Goal: Task Accomplishment & Management: Manage account settings

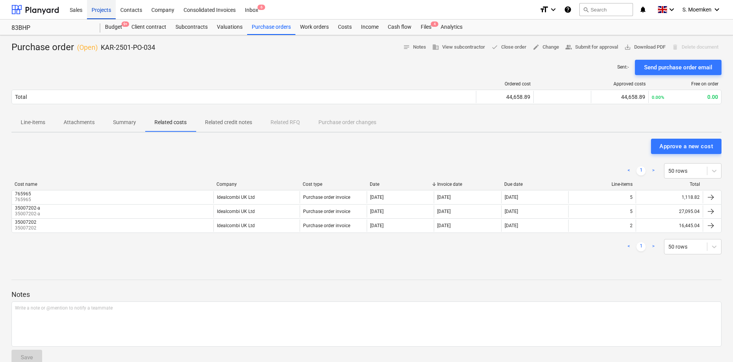
click at [101, 8] on div "Projects" at bounding box center [101, 10] width 29 height 20
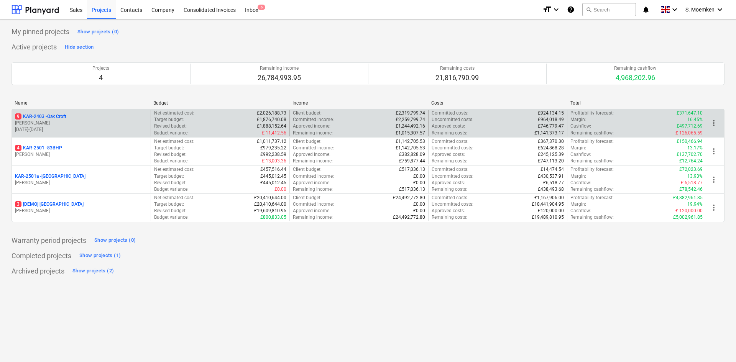
click at [84, 122] on p "[PERSON_NAME]" at bounding box center [81, 123] width 133 height 7
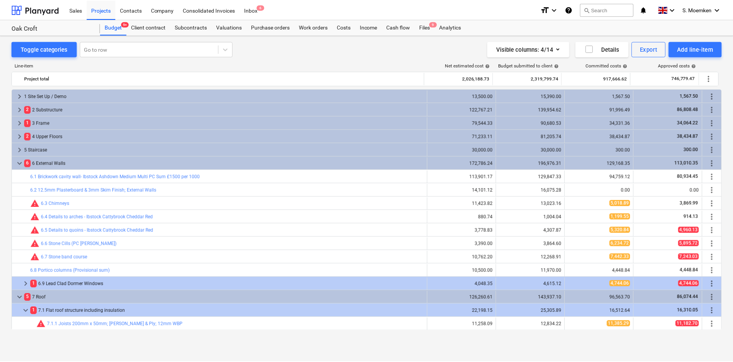
scroll to position [148, 0]
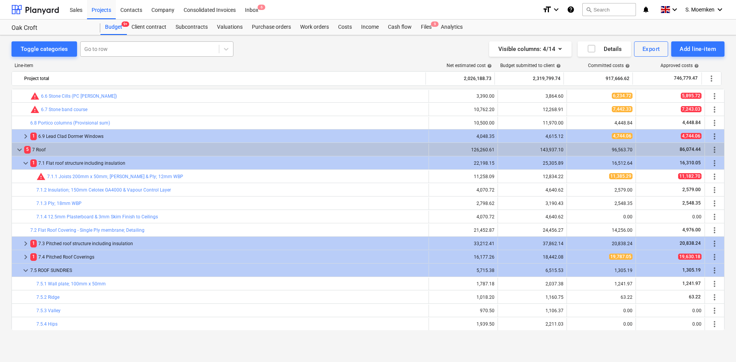
click at [134, 48] on div at bounding box center [149, 49] width 131 height 8
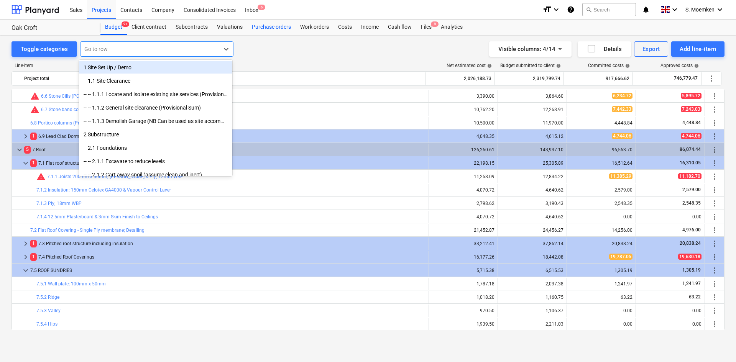
click at [264, 28] on div "Purchase orders" at bounding box center [271, 27] width 48 height 15
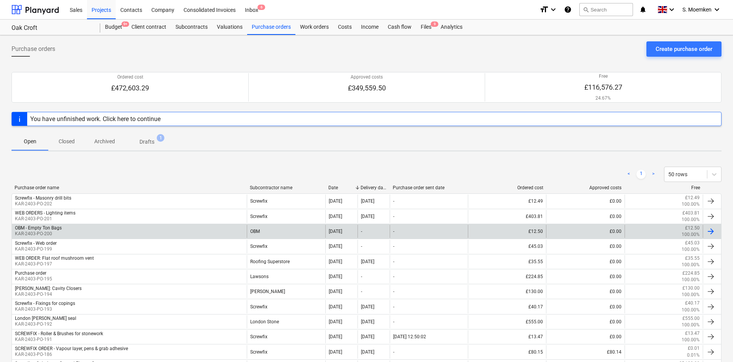
click at [131, 228] on div "OBM - Empty Ton Bags KAR-2403-PO-200" at bounding box center [129, 231] width 235 height 13
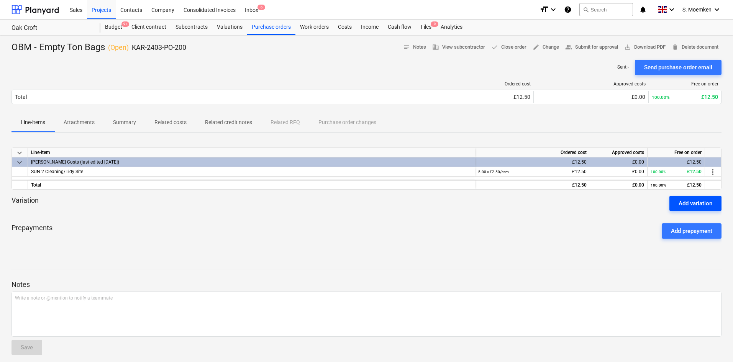
click at [697, 202] on div "Add variation" at bounding box center [696, 204] width 34 height 10
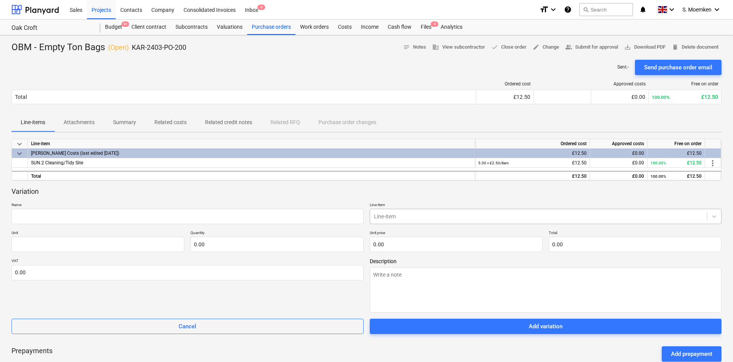
click at [408, 215] on div at bounding box center [539, 217] width 330 height 8
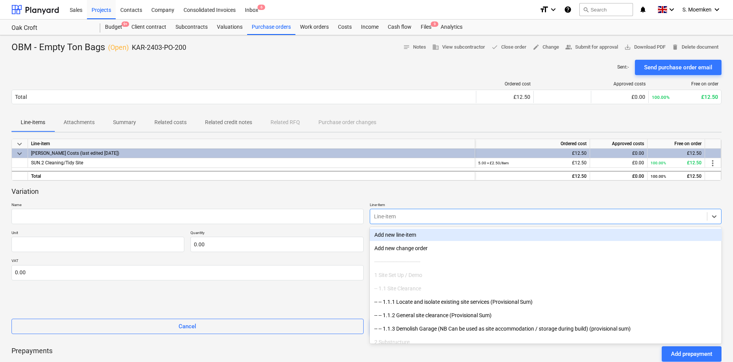
type input "h"
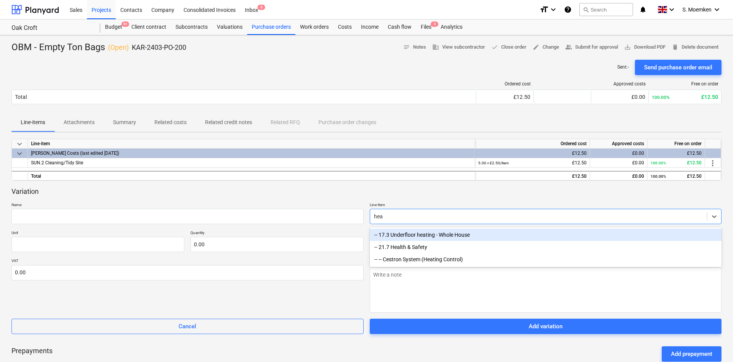
type input "heal"
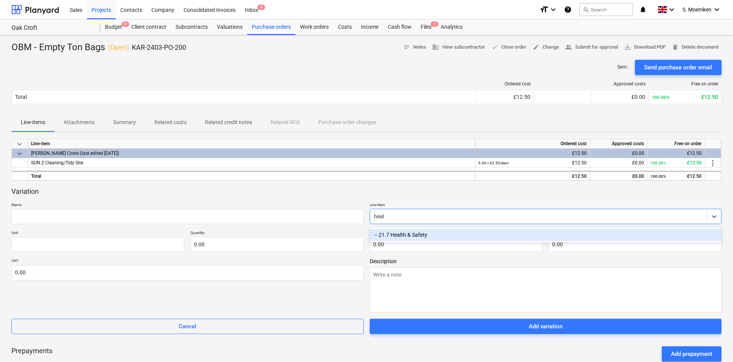
type textarea "x"
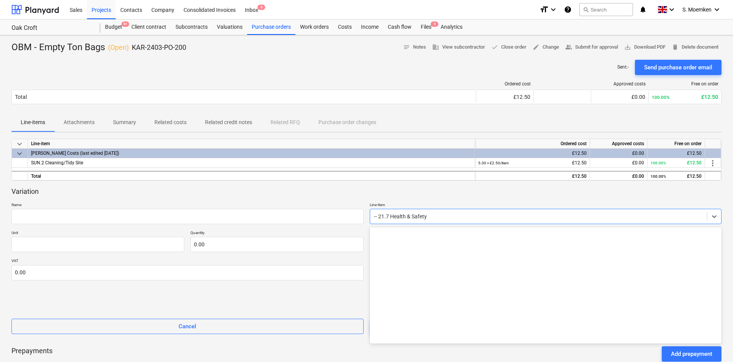
click at [450, 215] on div at bounding box center [539, 217] width 330 height 8
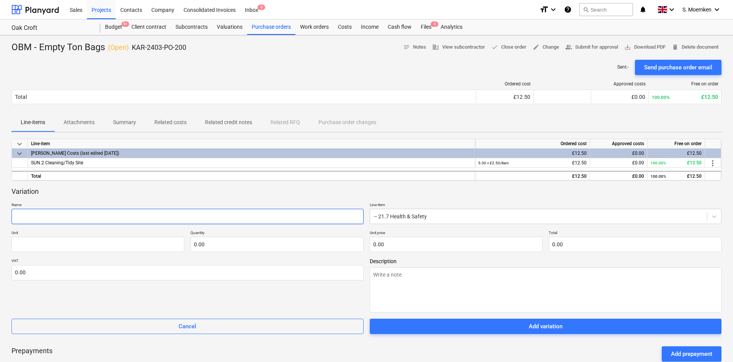
click at [157, 215] on input "text" at bounding box center [188, 216] width 352 height 15
type textarea "x"
type input "B"
type textarea "x"
type input "Bl"
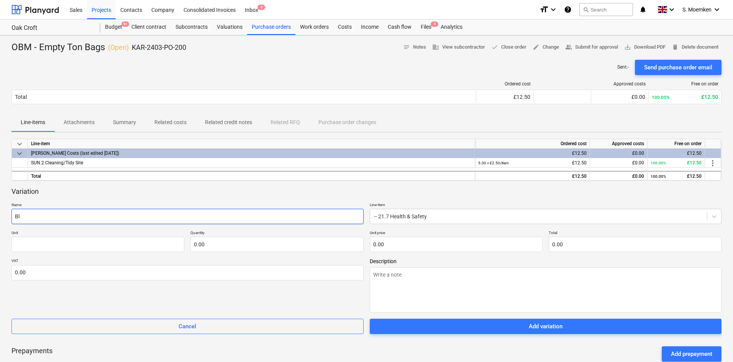
type textarea "x"
type input "Bla"
type textarea "x"
type input "Blac"
type textarea "x"
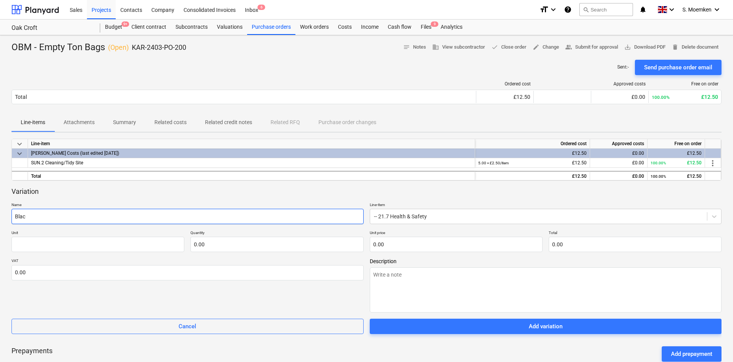
type input "Black"
type textarea "x"
type input "Blackr"
type textarea "x"
type input "Blackro"
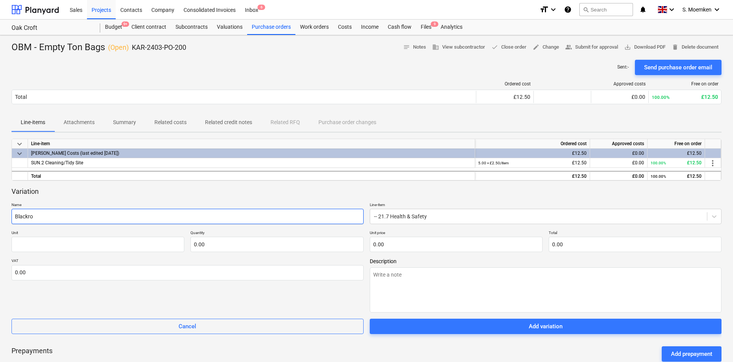
type textarea "x"
type input "Blackroc"
type textarea "x"
type input "Blackrock"
type textarea "x"
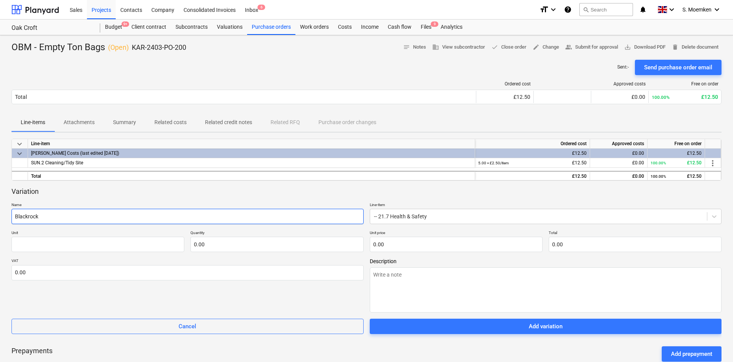
type input "Blackrock"
type textarea "x"
type input "Blackrock D"
type textarea "x"
type input "Blackrock De"
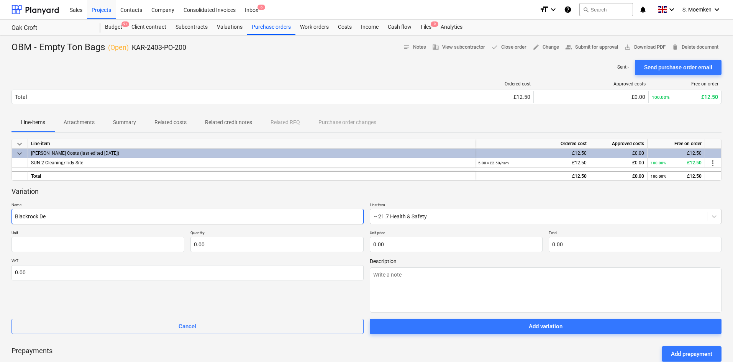
type textarea "x"
type input "Blackrock Dex"
type textarea "x"
type input "Blackrock Dext"
type textarea "x"
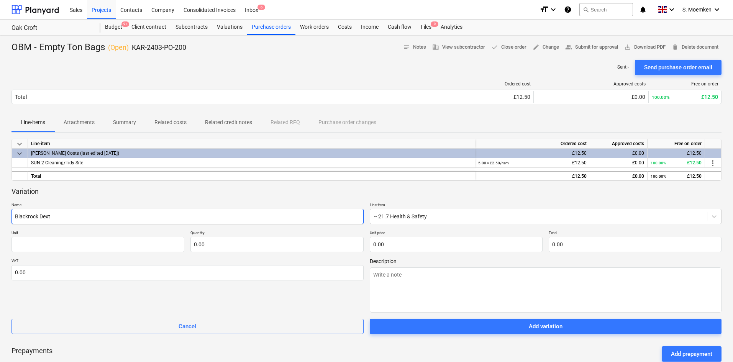
type input "Blackrock Dextr"
type textarea "x"
type input "Blackrock Dextra"
type textarea "x"
type input "Blackrock Dextra"
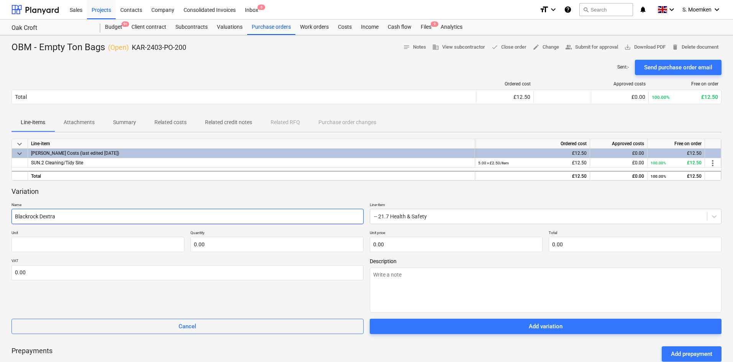
type textarea "x"
type input "Blackrock Dextra T"
type textarea "x"
type input "Blackrock Dextra To"
type textarea "x"
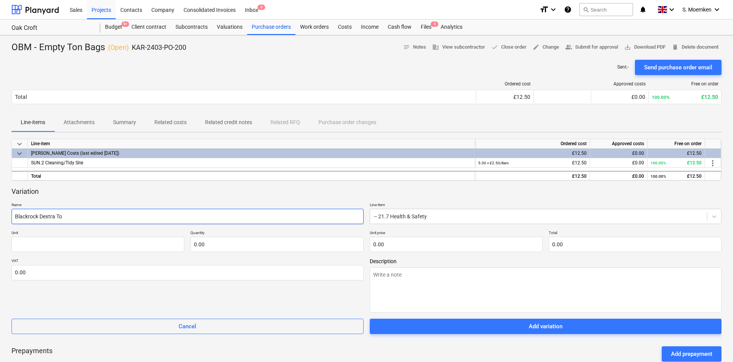
type input "Blackrock Dextra Tou"
type textarea "x"
type input "Blackrock Dextra Touc"
type textarea "x"
type input "Blackrock Dextra Touch"
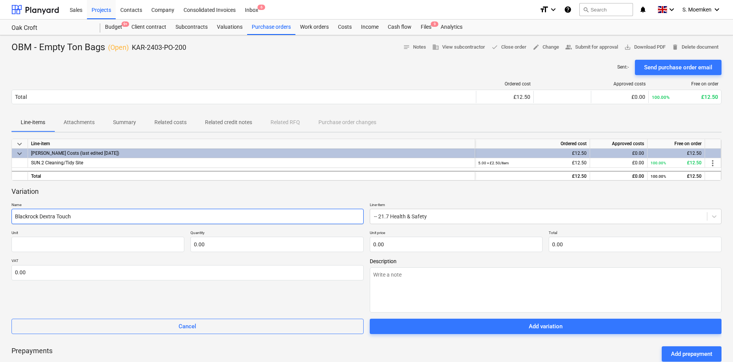
type textarea "x"
type input "Blackrock Dextra Touch"
type textarea "x"
type input "Blackrock Dextra Touch H"
type textarea "x"
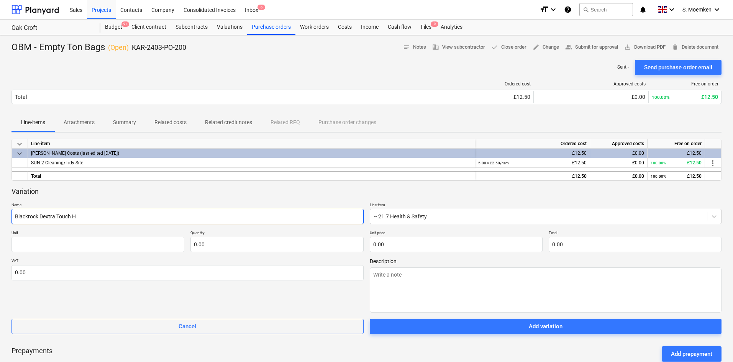
type input "Blackrock Dextra Touch HD"
type textarea "x"
type input "Blackrock Dextra Touch HD"
type textarea "x"
type input "Blackrock Dextra Touch HD D"
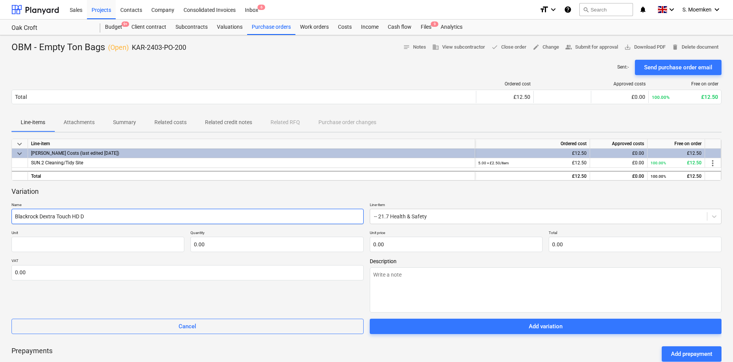
type textarea "x"
type input "Blackrock Dextra Touch HD Di"
type textarea "x"
type input "Blackrock Dextra Touch HD Dis"
type textarea "x"
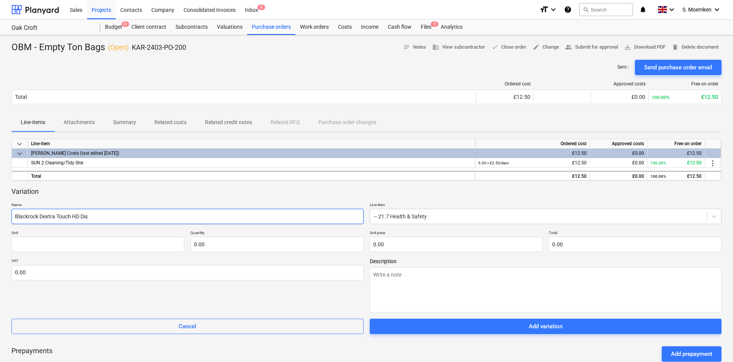
type input "Blackrock Dextra Touch HD Disp"
type textarea "x"
type input "Blackrock Dextra Touch HD Dispo"
type textarea "x"
type input "Blackrock Dextra Touch HD Dispos"
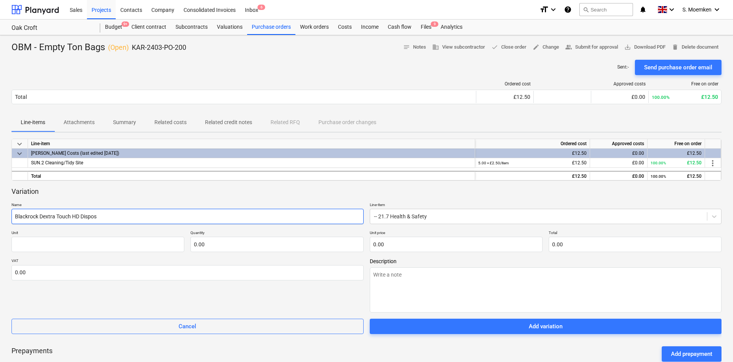
type textarea "x"
type input "Blackrock Dextra Touch HD Disposa"
type textarea "x"
type input "Blackrock Dextra Touch HD Disposab"
type textarea "x"
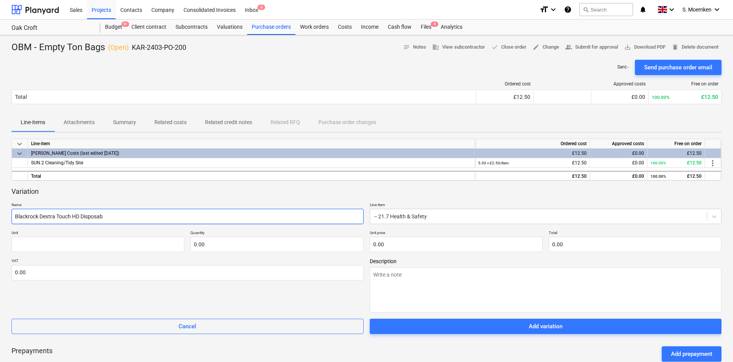
type input "Blackrock Dextra Touch HD Disposabl"
type textarea "x"
type input "Blackrock Dextra Touch HD Disposable"
type textarea "x"
type input "Blackrock Dextra Touch HD Disposable"
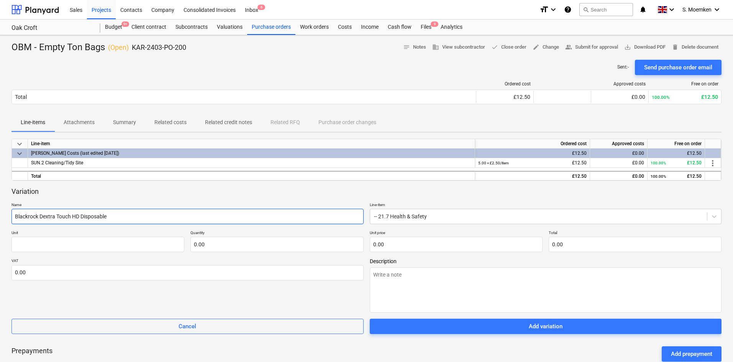
type textarea "x"
type input "Blackrock Dextra Touch HD Disposable N"
type textarea "x"
type input "Blackrock Dextra Touch HD Disposable NI"
type textarea "x"
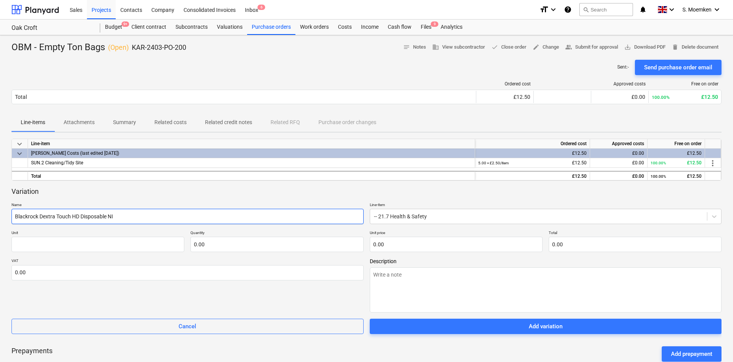
type input "Blackrock Dextra Touch HD Disposable NIt"
type textarea "x"
type input "Blackrock Dextra Touch HD Disposable NItr"
type textarea "x"
type input "Blackrock Dextra Touch HD Disposable NItri"
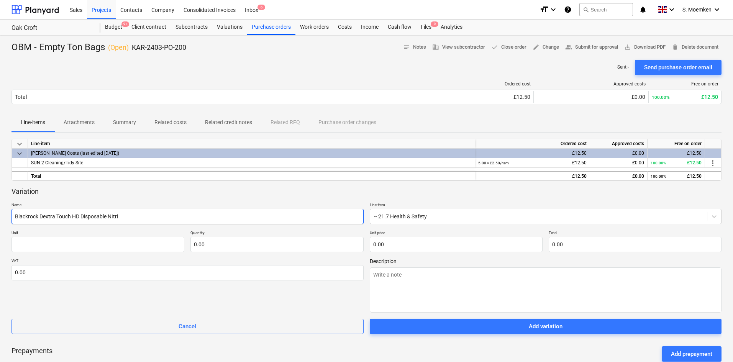
type textarea "x"
type input "Blackrock Dextra Touch HD Disposable NItril"
type textarea "x"
type input "Blackrock Dextra Touch HD Disposable NItrile"
type textarea "x"
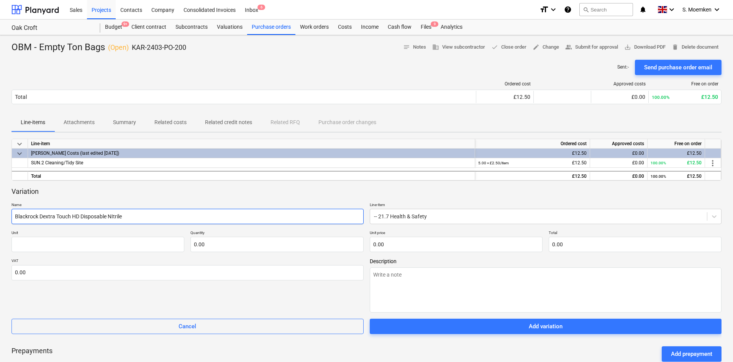
type input "Blackrock Dextra Touch HD Disposable NItrile"
type textarea "x"
type input "Blackrock Dextra Touch HD Disposable NItrile G"
type textarea "x"
type input "Blackrock Dextra Touch HD Disposable NItrile Gl"
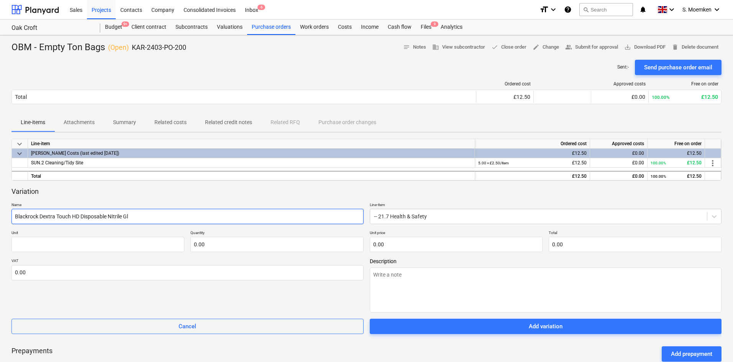
type textarea "x"
type input "Blackrock Dextra Touch HD Disposable NItrile Glo"
type textarea "x"
type input "Blackrock Dextra Touch HD Disposable NItrile [PERSON_NAME]"
type textarea "x"
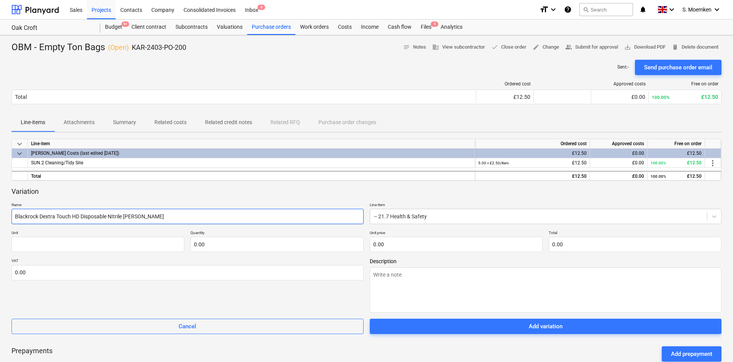
type input "Blackrock Dextra Touch HD Disposable NItrile Gloes"
type textarea "x"
type input "Blackrock Dextra Touch HD Disposable NItrile [PERSON_NAME]"
type textarea "x"
type input "Blackrock Dextra Touch HD Disposable NItrile Glo"
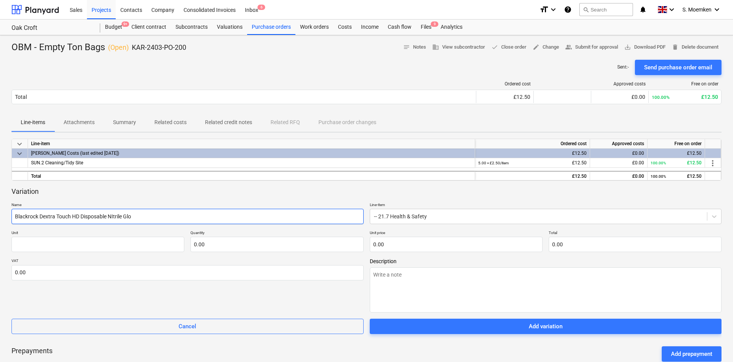
type textarea "x"
type input "Blackrock Dextra Touch HD Disposable NItrile Glov"
type textarea "x"
type input "Blackrock Dextra Touch HD Disposable NItrile Glove"
type textarea "x"
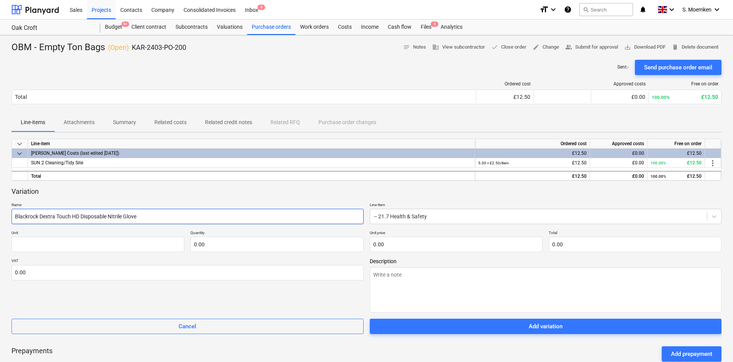
type input "Blackrock Dextra Touch HD Disposable NItrile Gloves"
type textarea "x"
type input "Blackrock Dextra Touch HD Disposable Nitrile Gloves"
click at [167, 215] on input "Blackrock Dextra Touch HD Disposable Nitrile Gloves" at bounding box center [188, 216] width 352 height 15
type textarea "x"
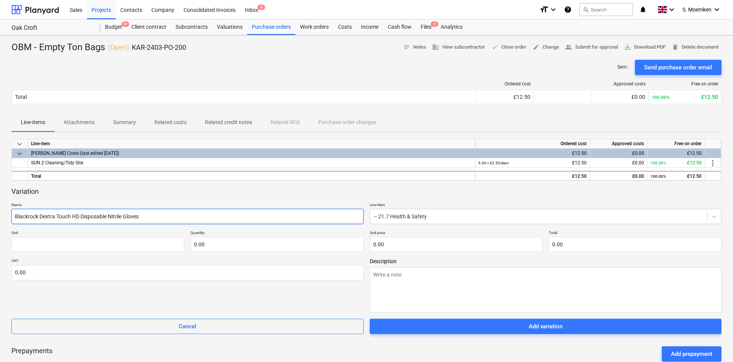
type input "Blackrock Dextra Touch HD Disposable Nitrile Gloves"
type textarea "x"
type input "Blackrock Dextra Touch HD Disposable Nitrile Gloves b"
type textarea "x"
type input "Blackrock Dextra Touch HD Disposable Nitrile Gloves"
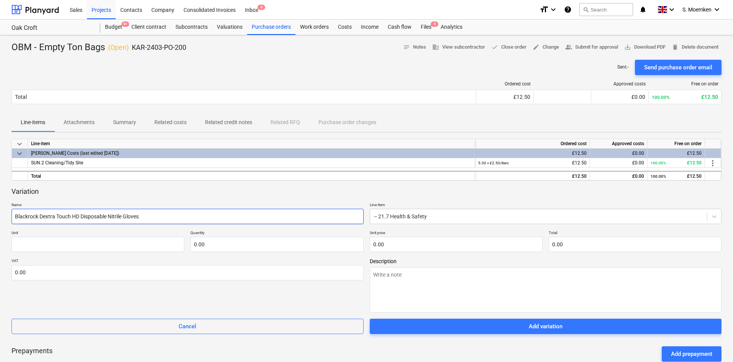
type textarea "x"
type input "Blackrock Dextra Touch HD Disposable Nitrile Gloves B"
type textarea "x"
type input "Blackrock Dextra Touch HD Disposable Nitrile Gloves Bo"
type textarea "x"
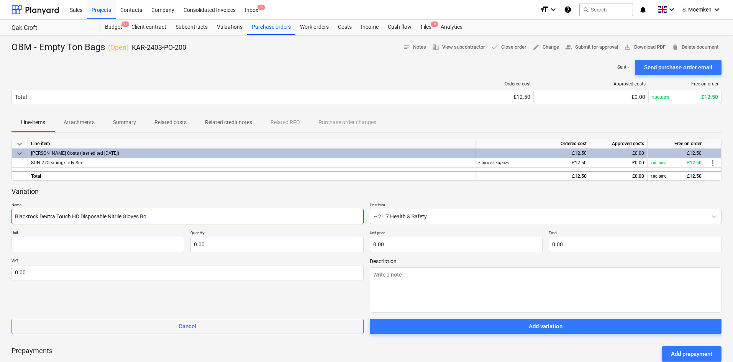
type input "Blackrock Dextra Touch HD Disposable Nitrile Gloves Box"
type textarea "x"
type input "Blackrock Dextra Touch HD Disposable Nitrile Gloves Box"
type textarea "x"
type input "Blackrock Dextra Touch HD Disposable Nitrile Gloves Box 1"
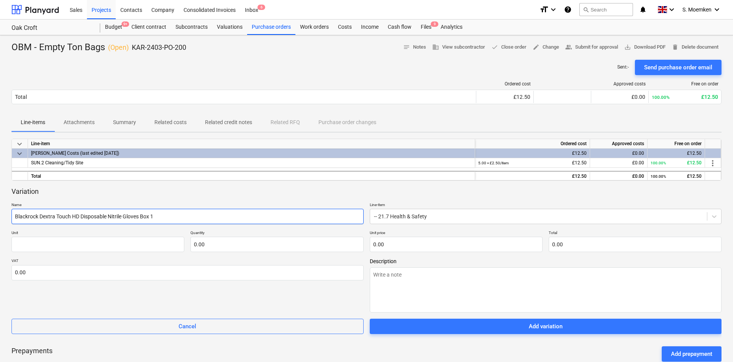
type textarea "x"
type input "Blackrock Dextra Touch HD Disposable Nitrile Gloves Box 10"
type textarea "x"
type input "Blackrock Dextra Touch HD Disposable Nitrile Gloves Box 100"
type textarea "x"
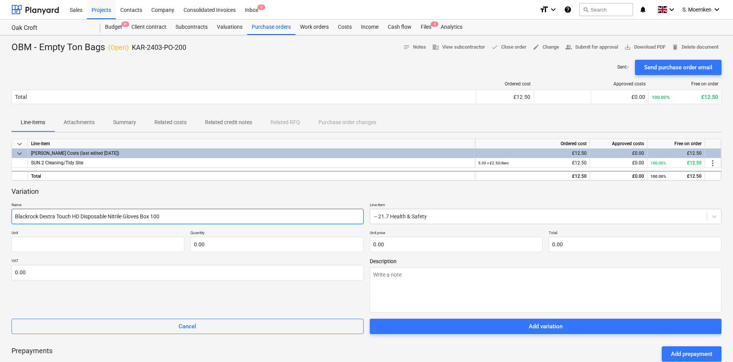
type input "Blackrock Dextra Touch HD Disposable Nitrile Gloves Box 100"
type textarea "x"
type input "Blackrock Dextra Touch HD Disposable Nitrile Gloves Box 100 S"
type textarea "x"
type input "Blackrock Dextra Touch HD Disposable Nitrile Gloves Box 100 Si"
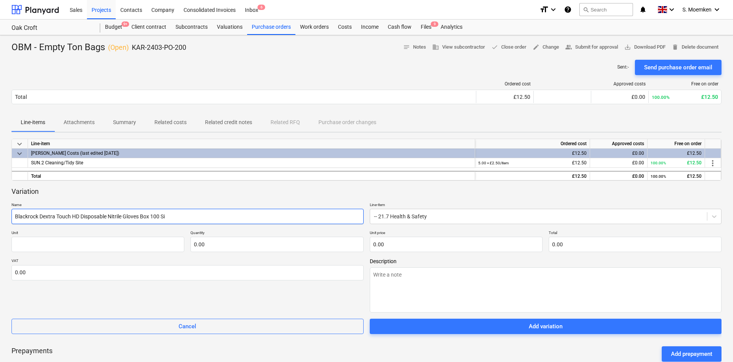
type textarea "x"
type input "Blackrock Dextra Touch HD Disposable Nitrile Gloves Box 100 Siz"
type textarea "x"
type input "Blackrock Dextra Touch HD Disposable Nitrile Gloves Box 100 Size"
type textarea "x"
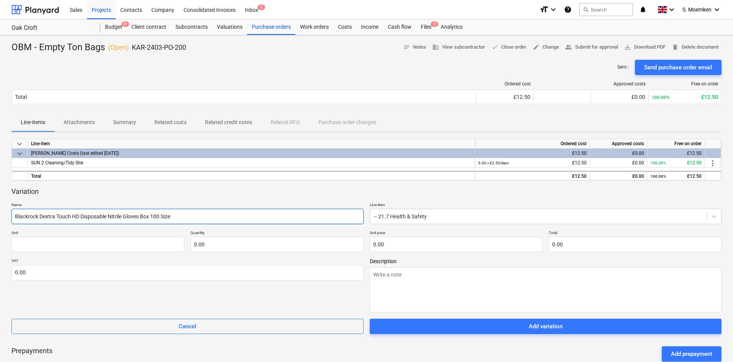
type input "Blackrock Dextra Touch HD Disposable Nitrile Gloves Box 100 Size"
type textarea "x"
type input "Blackrock Dextra Touch HD Disposable Nitrile Gloves Box 100 Size L"
click at [128, 247] on input "text" at bounding box center [98, 244] width 173 height 15
type textarea "x"
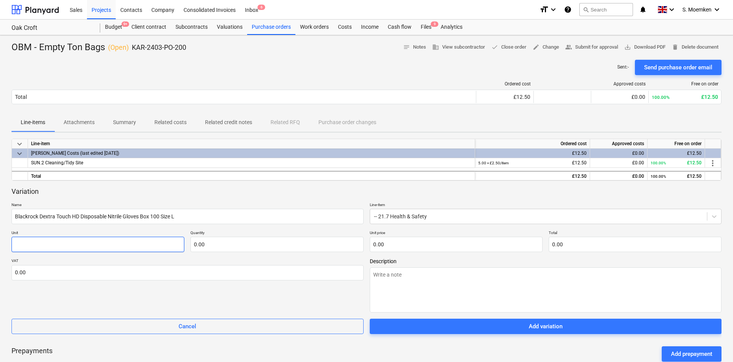
type input "I"
type textarea "x"
type input "It"
type textarea "x"
type input "Ite"
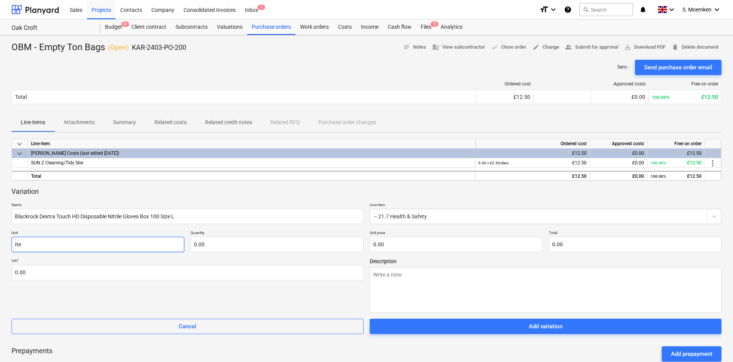
type textarea "x"
type input "Itea"
type textarea "x"
type input "Ite"
type textarea "x"
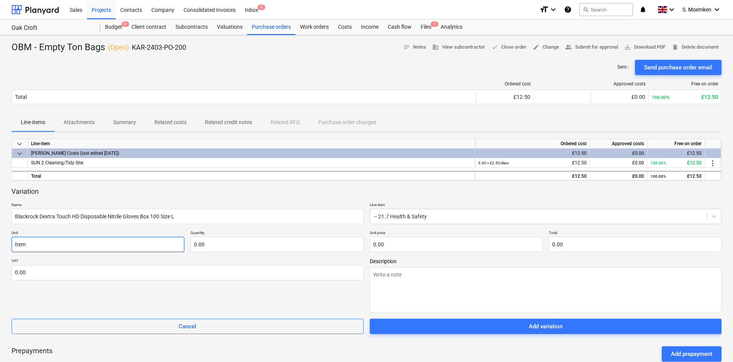
type input "Item"
type textarea "x"
type input "1.00"
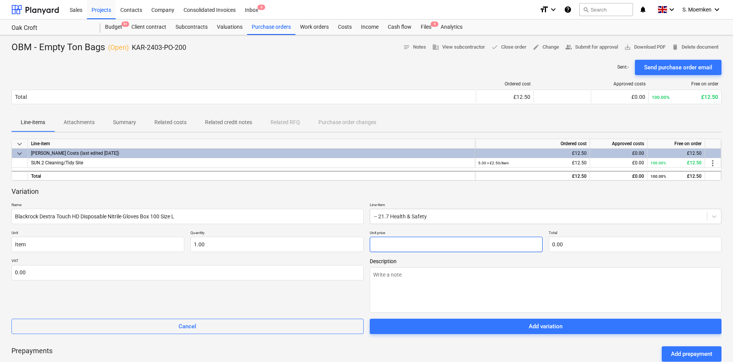
type textarea "x"
type input "8"
type input "8.00"
type textarea "x"
type input "8."
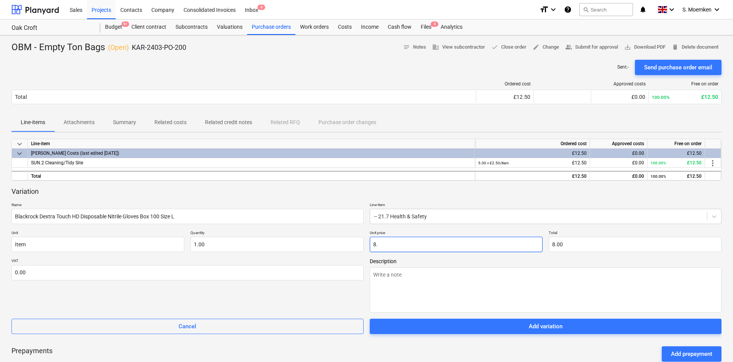
type textarea "x"
type input "8.9"
type input "8.90"
type textarea "x"
type input "8.95"
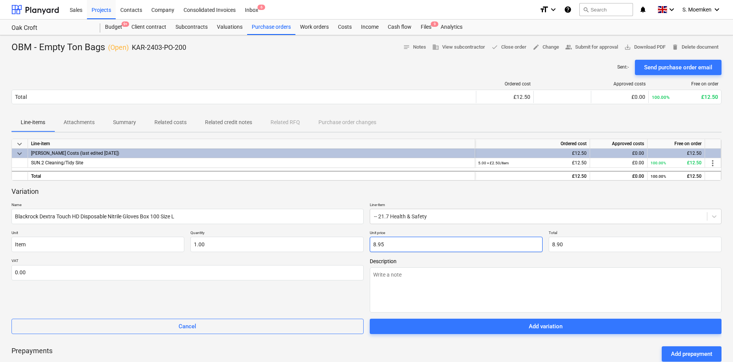
type input "8.95"
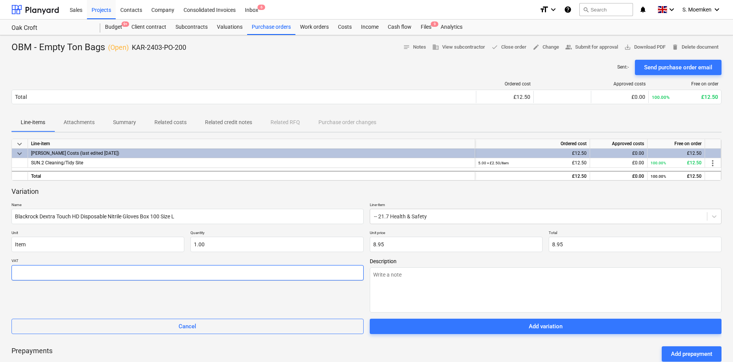
click at [172, 276] on input "text" at bounding box center [188, 272] width 352 height 15
type textarea "x"
type input "2"
type textarea "x"
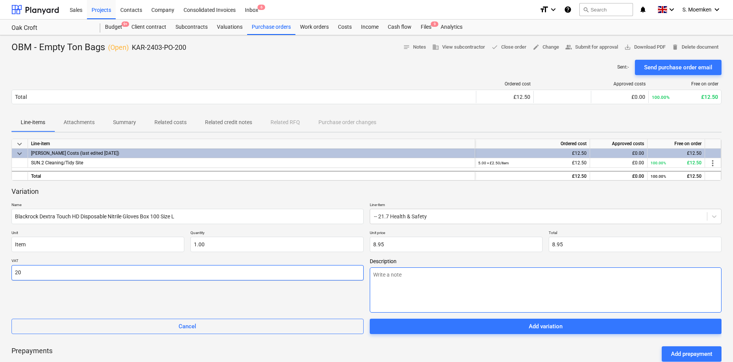
type input "20.00"
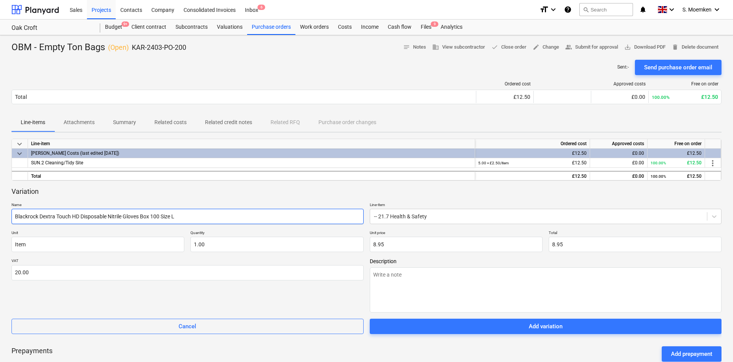
drag, startPoint x: 186, startPoint y: 217, endPoint x: 4, endPoint y: 222, distance: 181.8
click at [4, 222] on div "OBM - Empty Ton Bags ( Open ) KAR-2403-PO-200 notes Notes business View subcont…" at bounding box center [366, 258] width 733 height 447
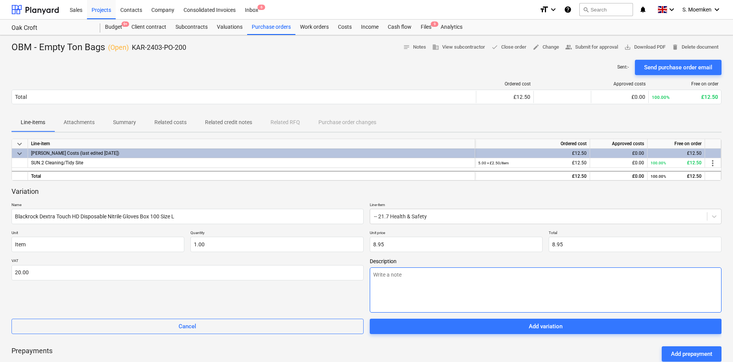
click at [412, 281] on textarea at bounding box center [546, 290] width 352 height 45
paste textarea "Blackrock Dextra Touch HD Disposable Nitrile Gloves Box 100 Size L"
type textarea "x"
type textarea "Blackrock Dextra Touch HD Disposable Nitrile Gloves Box 100 Size L"
type textarea "x"
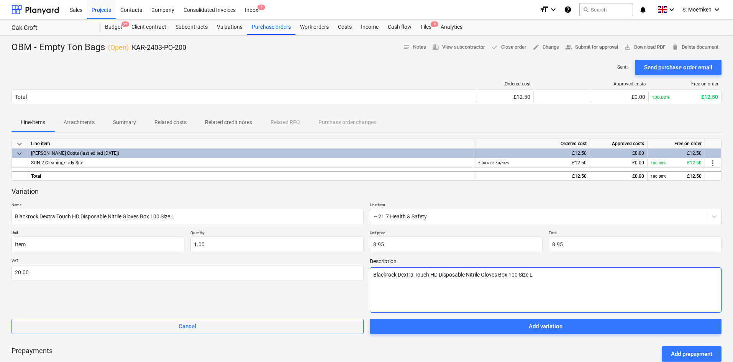
type textarea "Blackrock Dextra Touch HD Disposable Nitrile Gloves Box 100 Size L."
type textarea "x"
type textarea "Blackrock Dextra Touch HD Disposable Nitrile Gloves Box 100 Size L."
type textarea "x"
type textarea "Blackrock Dextra Touch HD Disposable Nitrile Gloves Box 100 Size L. C"
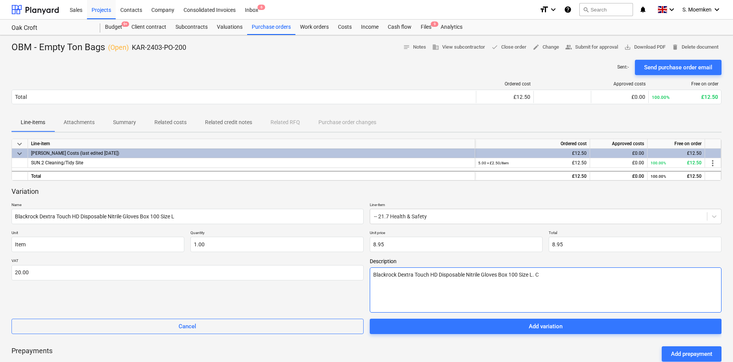
type textarea "x"
type textarea "Blackrock Dextra Touch HD Disposable Nitrile Gloves Box 100 Size L. Co"
type textarea "x"
type textarea "Blackrock Dextra Touch HD Disposable Nitrile Gloves Box 100 Size L. Col"
type textarea "x"
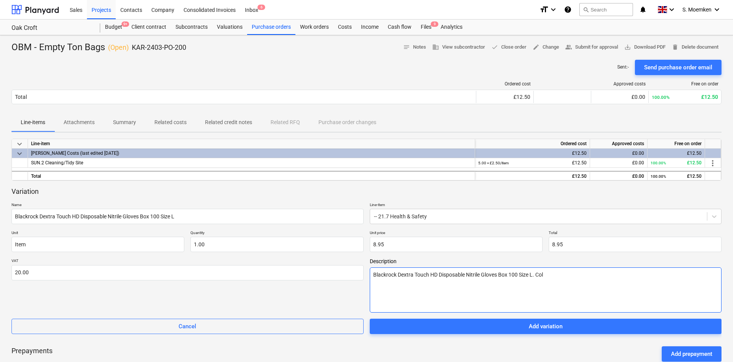
type textarea "Blackrock Dextra Touch HD Disposable Nitrile Gloves Box 100 Size L. Coll"
type textarea "x"
type textarea "Blackrock Dextra Touch HD Disposable Nitrile Gloves Box 100 Size L. Colle"
type textarea "x"
paste textarea "Blackrock Dextra Touch HD Disposable Nitrile Gloves Box 100 Size L"
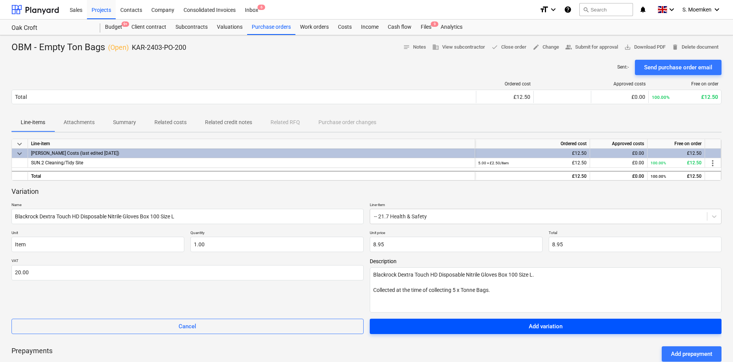
click at [517, 329] on span "Add variation" at bounding box center [546, 327] width 334 height 10
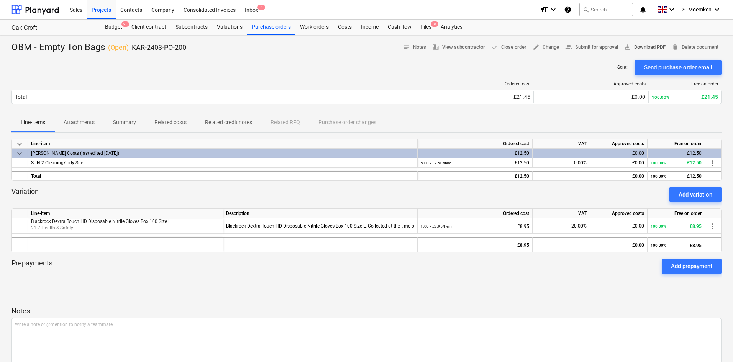
click at [637, 46] on span "save_alt Download PDF" at bounding box center [645, 47] width 41 height 9
click at [219, 66] on div "Sent : - Send purchase order email" at bounding box center [367, 67] width 710 height 15
click at [273, 28] on div "Purchase orders" at bounding box center [271, 27] width 48 height 15
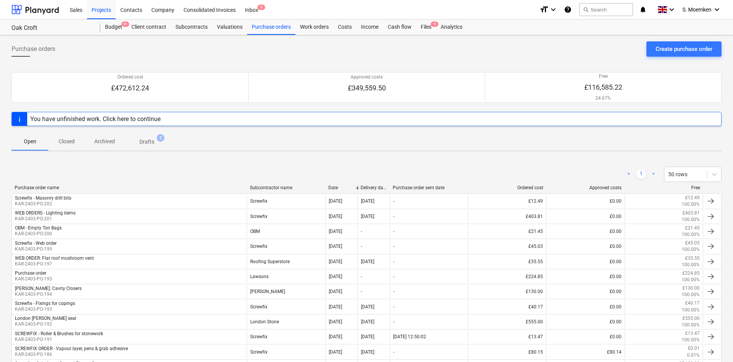
click at [66, 142] on p "Closed" at bounding box center [67, 142] width 18 height 8
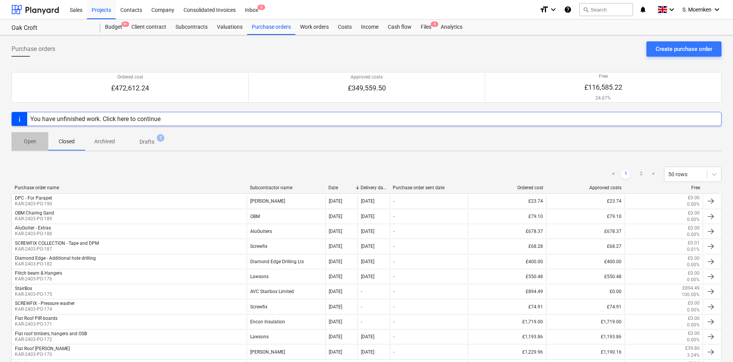
click at [30, 140] on p "Open" at bounding box center [30, 142] width 18 height 8
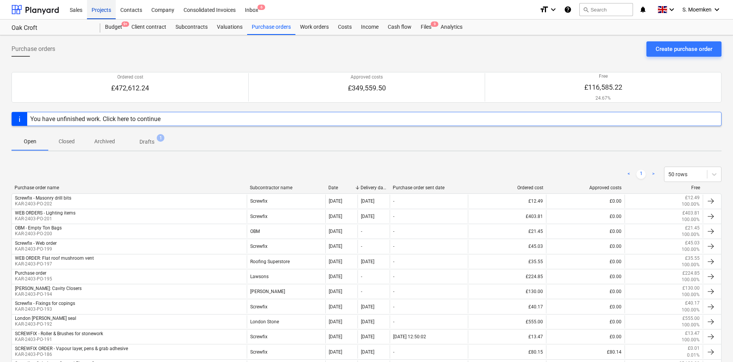
click at [94, 9] on div "Projects" at bounding box center [101, 10] width 29 height 20
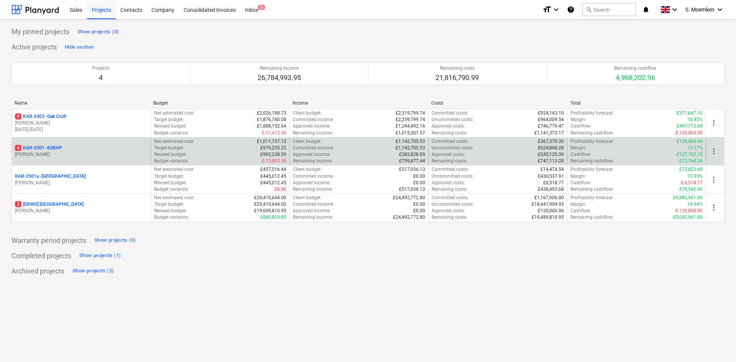
click at [72, 147] on div "4 KAR-2501 - 83BHP" at bounding box center [81, 148] width 133 height 7
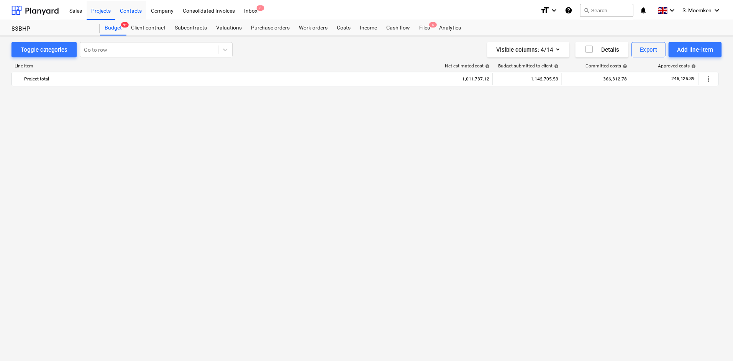
scroll to position [1280, 0]
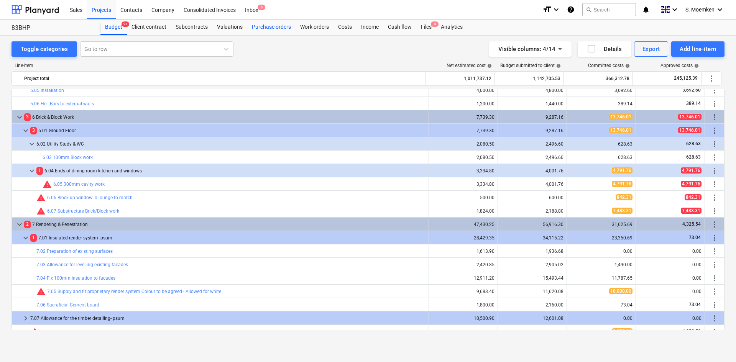
click at [274, 28] on div "Purchase orders" at bounding box center [271, 27] width 48 height 15
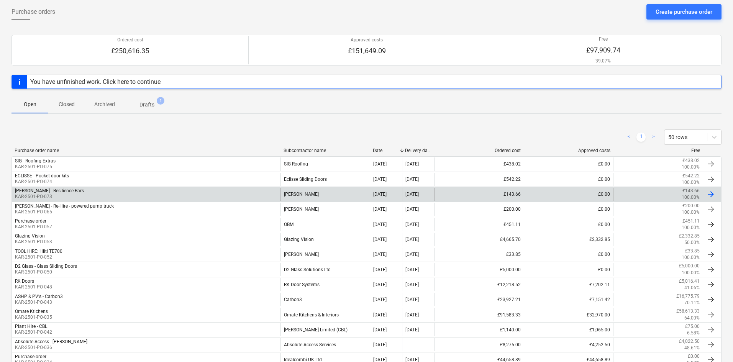
scroll to position [115, 0]
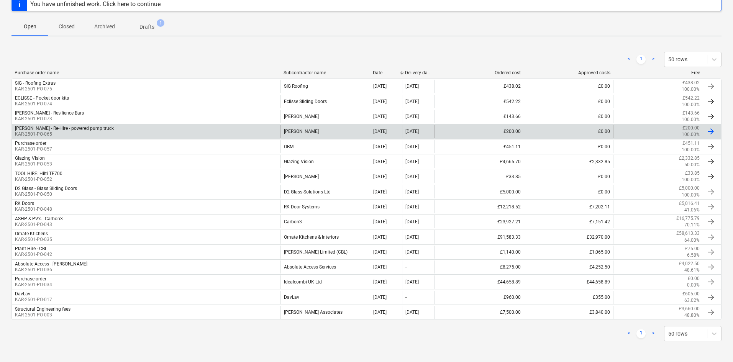
click at [147, 128] on div "[PERSON_NAME] - Re-Hire - powered pump truck KAR-2501-PO-065" at bounding box center [146, 131] width 269 height 13
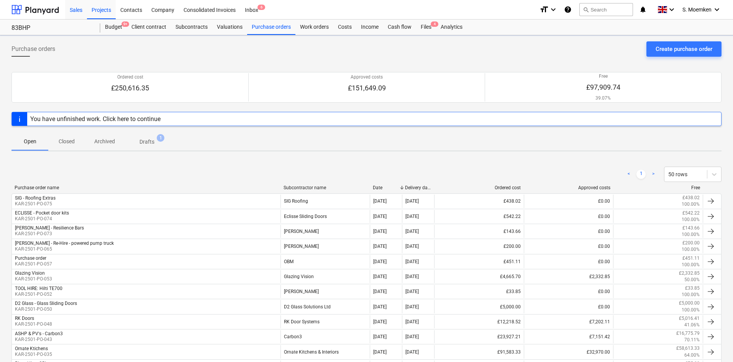
scroll to position [115, 0]
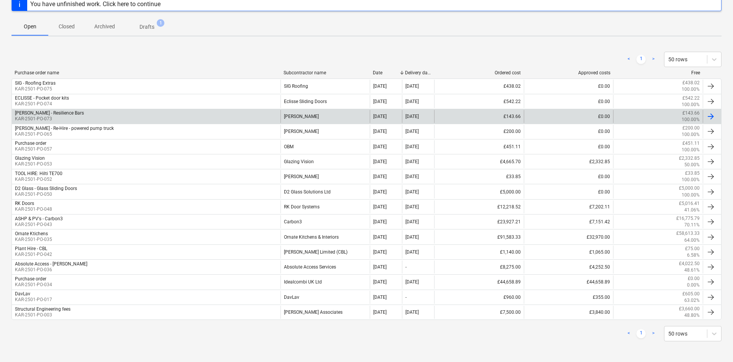
click at [92, 114] on div "[PERSON_NAME] - Resilience Bars KAR-2501-PO-073" at bounding box center [146, 116] width 269 height 13
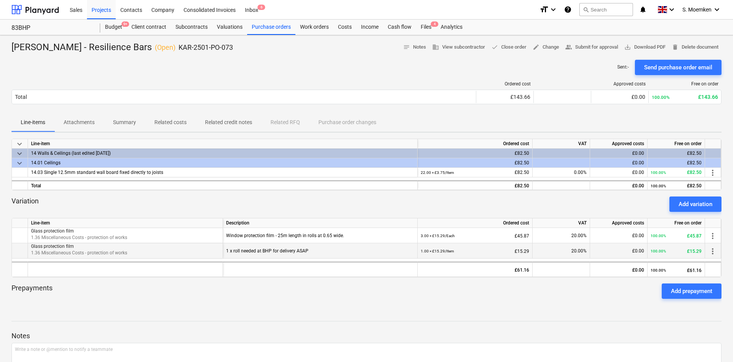
click at [279, 251] on div "1 x roll needed at BHP for delivery ASAP" at bounding box center [320, 250] width 188 height 15
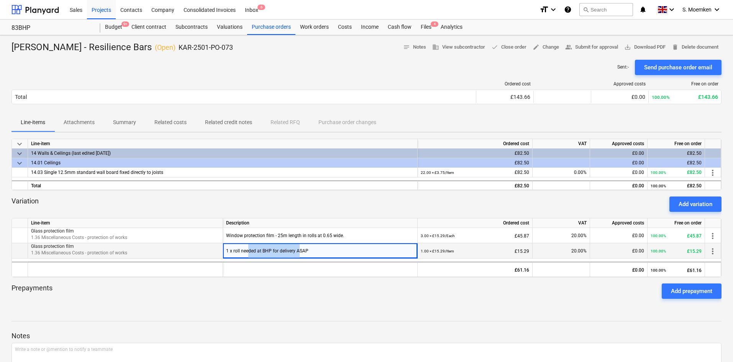
drag, startPoint x: 300, startPoint y: 250, endPoint x: 248, endPoint y: 251, distance: 52.5
click at [248, 251] on div "1 x roll needed at BHP for delivery ASAP" at bounding box center [320, 250] width 188 height 15
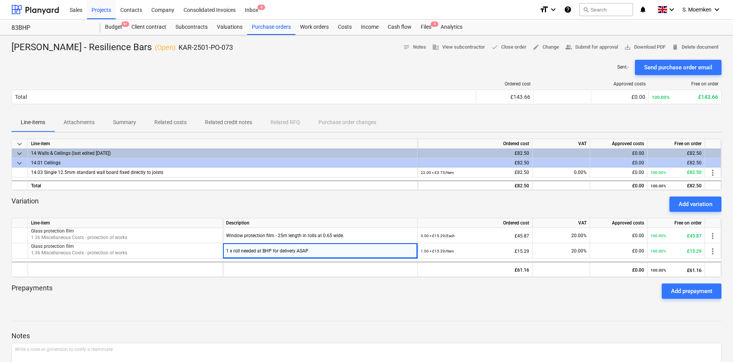
click at [321, 198] on div "Variation Add variation" at bounding box center [367, 204] width 710 height 15
click at [262, 28] on div "Purchase orders" at bounding box center [271, 27] width 48 height 15
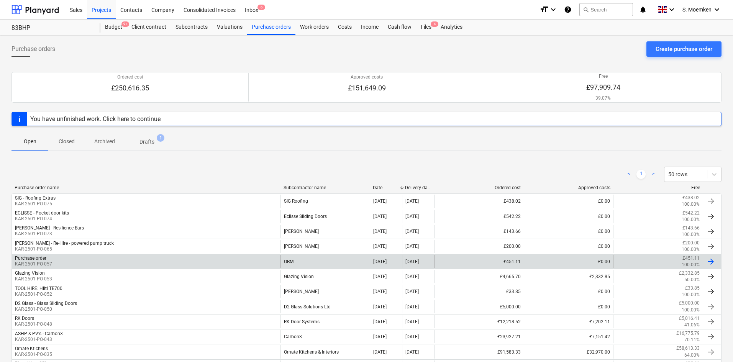
click at [161, 258] on div "Purchase order KAR-2501-PO-057" at bounding box center [146, 261] width 269 height 13
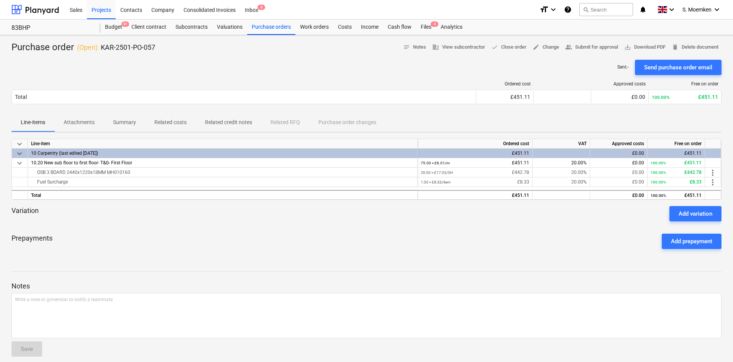
click at [84, 120] on p "Attachments" at bounding box center [79, 122] width 31 height 8
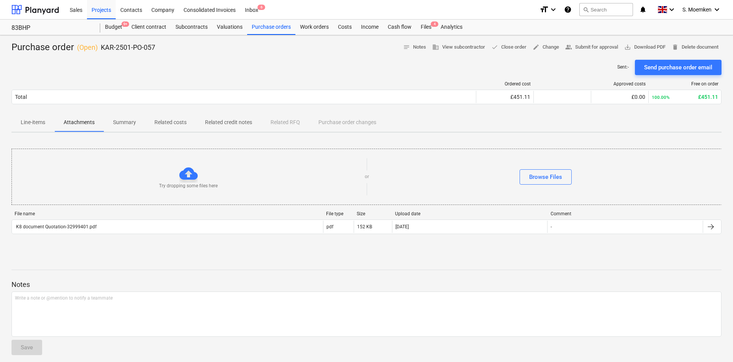
click at [128, 125] on p "Summary" at bounding box center [124, 122] width 23 height 8
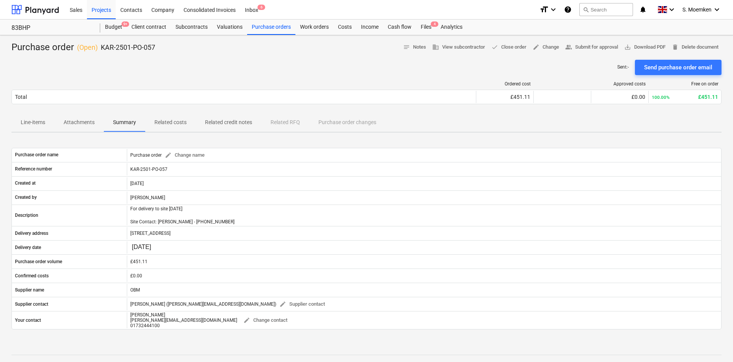
click at [170, 119] on p "Related costs" at bounding box center [170, 122] width 32 height 8
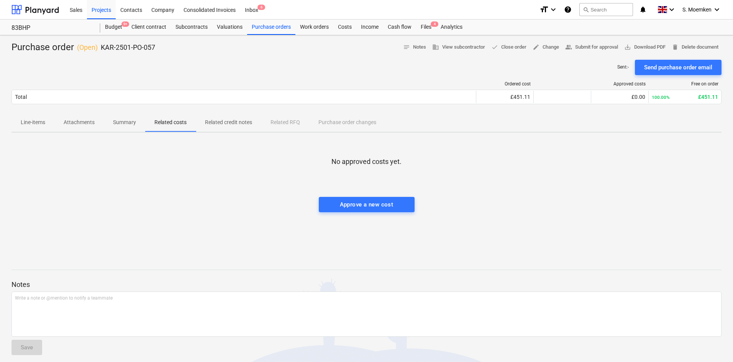
click at [90, 124] on p "Attachments" at bounding box center [79, 122] width 31 height 8
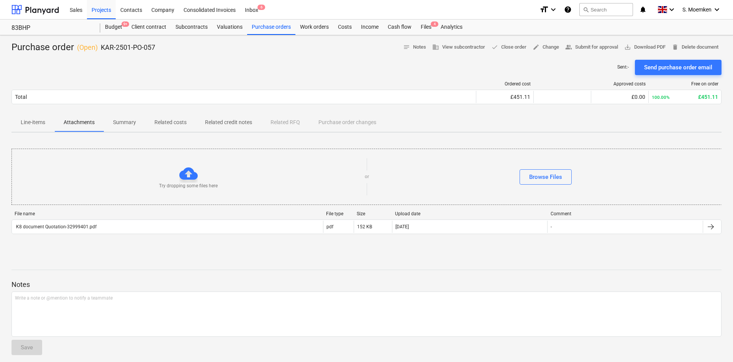
click at [34, 123] on p "Line-items" at bounding box center [33, 122] width 25 height 8
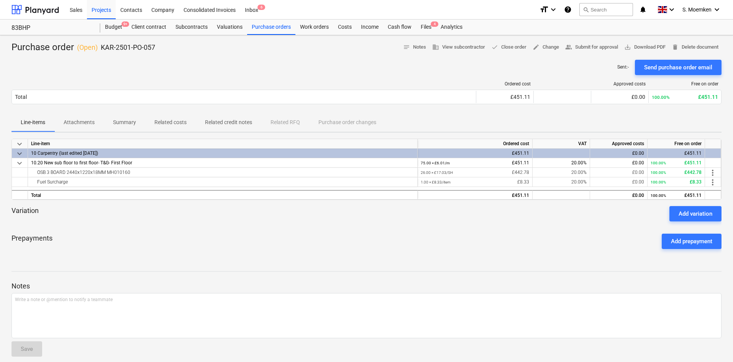
click at [363, 125] on div "Line-items Attachments Summary Related costs Related credit notes Related RFQ P…" at bounding box center [367, 122] width 710 height 18
click at [363, 123] on div "Line-items Attachments Summary Related costs Related credit notes Related RFQ P…" at bounding box center [367, 122] width 710 height 18
click at [281, 26] on div "Purchase orders" at bounding box center [271, 27] width 48 height 15
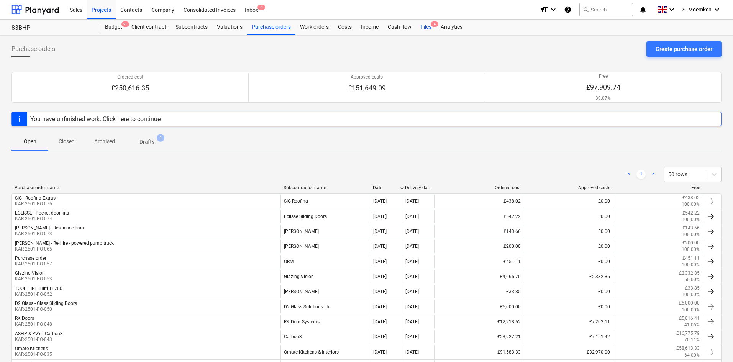
click at [433, 28] on div "Files 4" at bounding box center [426, 27] width 20 height 15
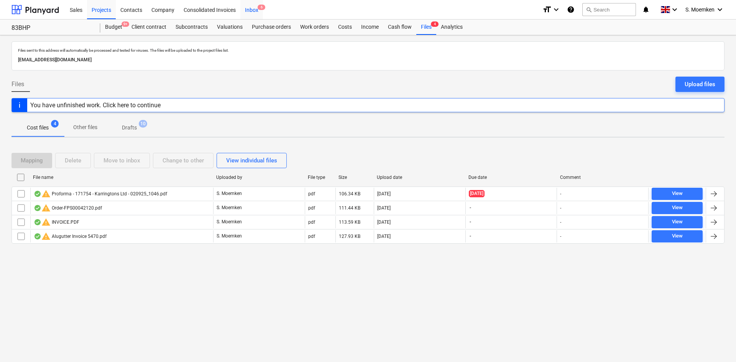
click at [256, 7] on div "Inbox 6" at bounding box center [251, 10] width 23 height 20
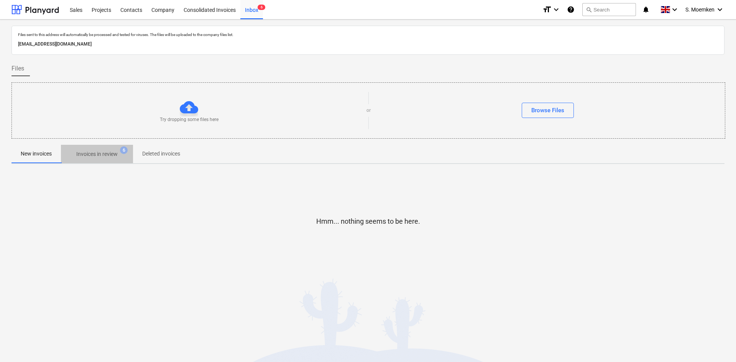
drag, startPoint x: 87, startPoint y: 145, endPoint x: 88, endPoint y: 149, distance: 4.4
click at [87, 148] on button "Invoices in review 6" at bounding box center [97, 154] width 72 height 18
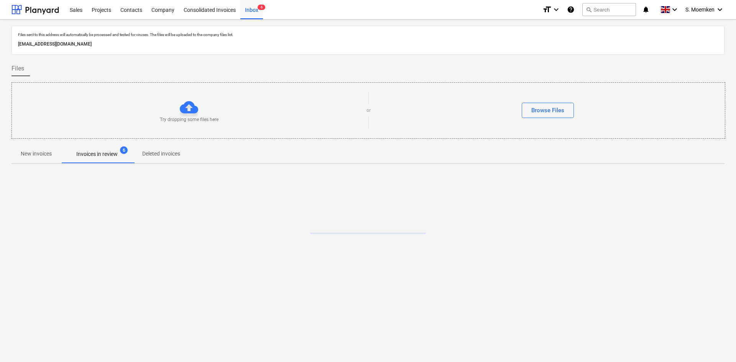
click at [94, 154] on p "Invoices in review" at bounding box center [96, 154] width 41 height 8
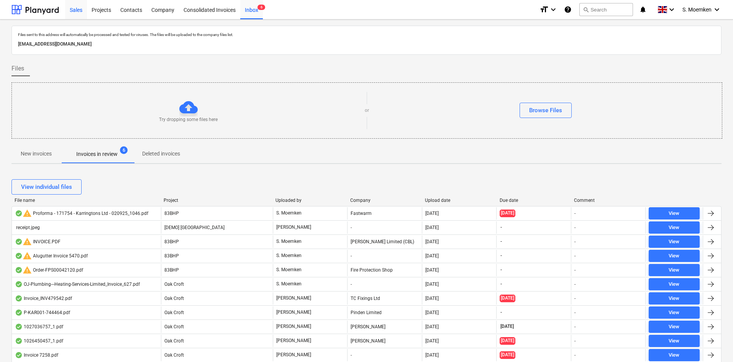
click at [76, 10] on div "Sales" at bounding box center [76, 10] width 22 height 20
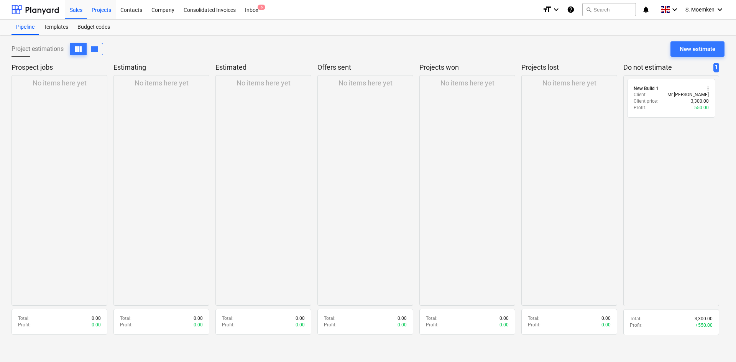
click at [106, 11] on div "Projects" at bounding box center [101, 10] width 29 height 20
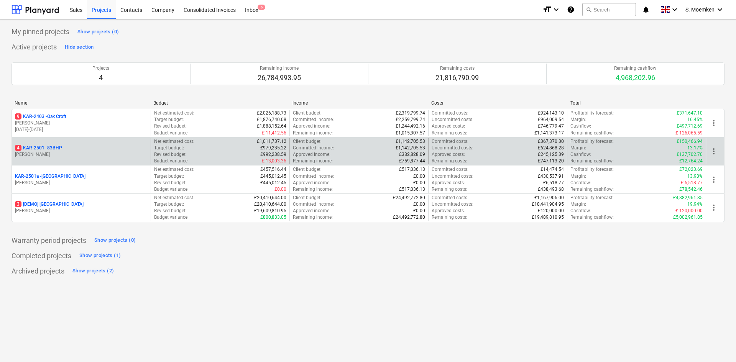
click at [63, 146] on div "4 KAR-2501 - 83BHP" at bounding box center [81, 148] width 133 height 7
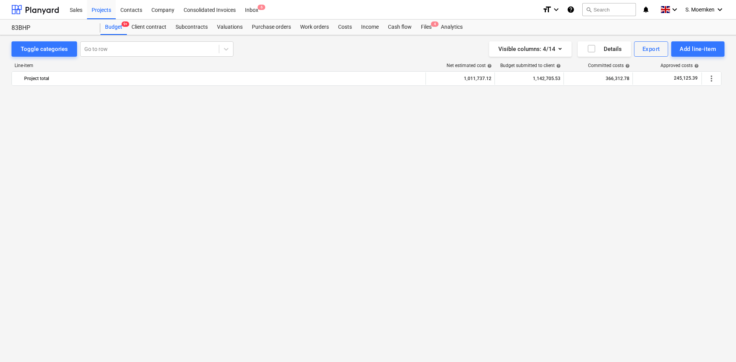
scroll to position [1280, 0]
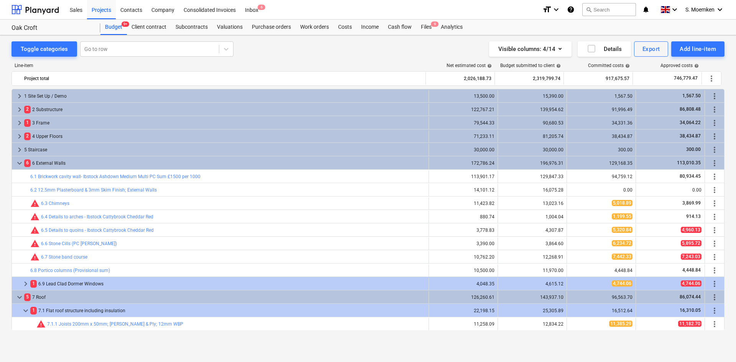
scroll to position [148, 0]
